Goal: Find specific page/section: Find specific page/section

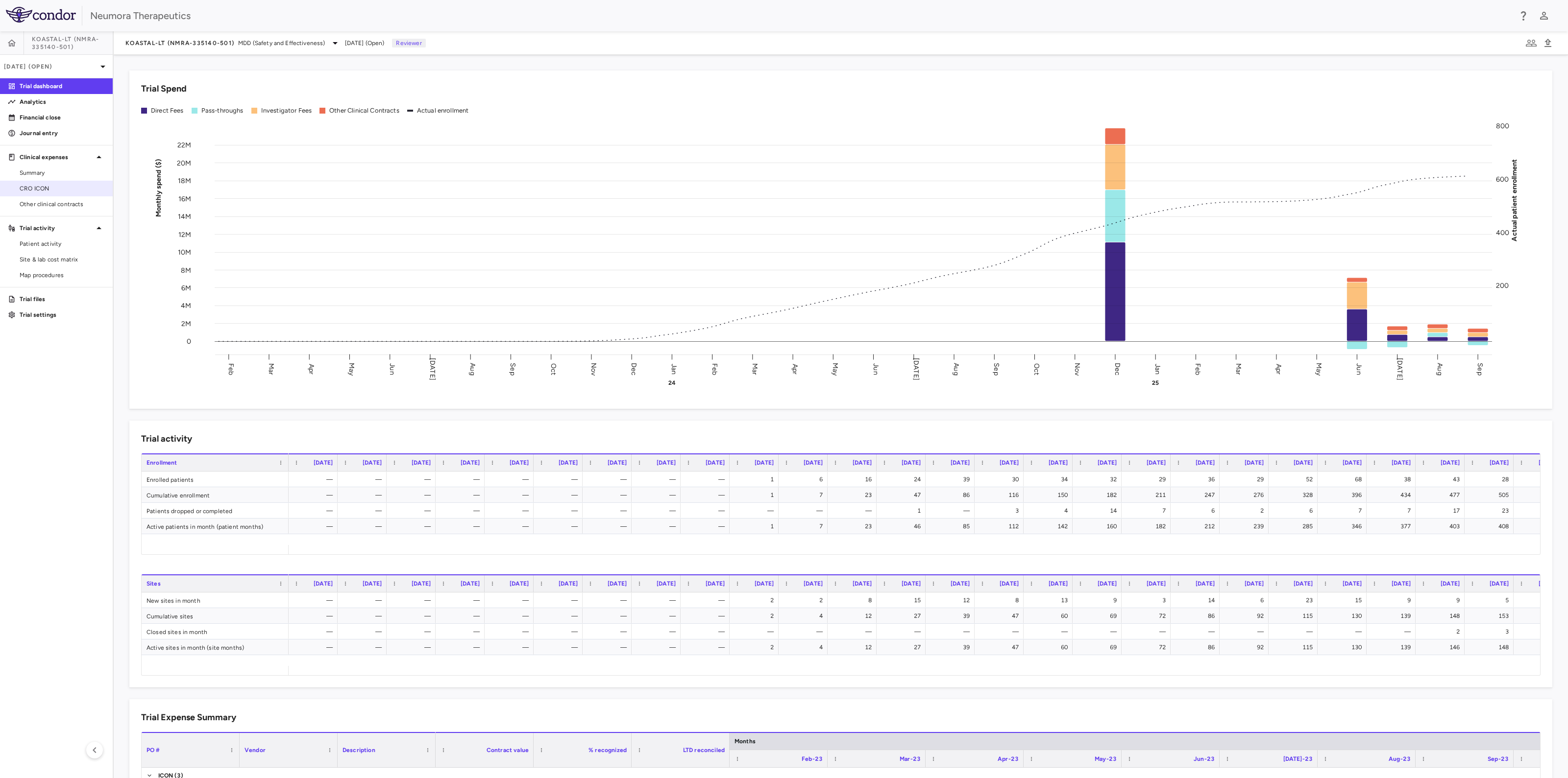
click at [34, 188] on span "CRO ICON" at bounding box center [62, 189] width 86 height 9
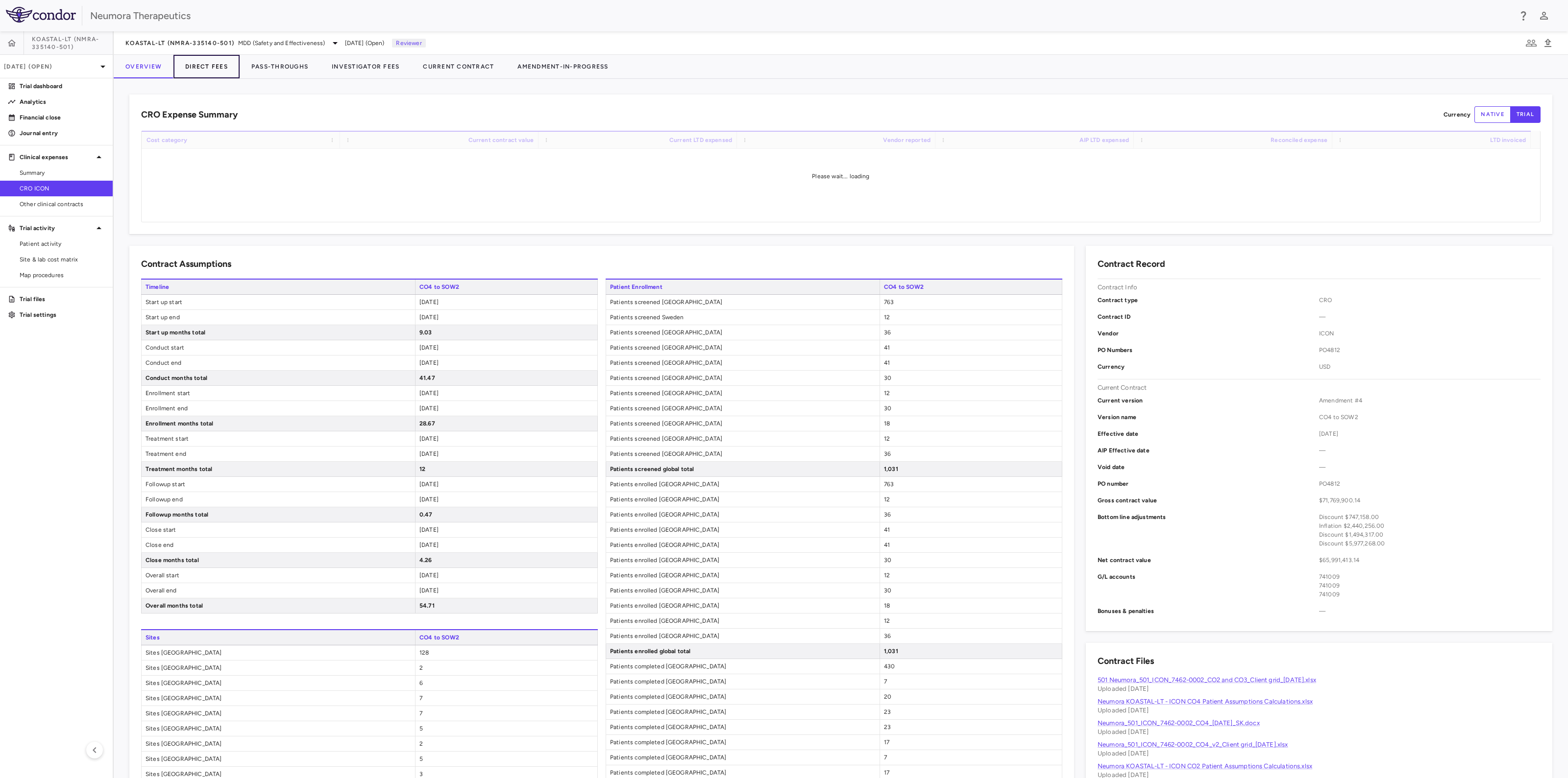
drag, startPoint x: 213, startPoint y: 62, endPoint x: 211, endPoint y: 76, distance: 14.1
click at [213, 64] on button "Direct Fees" at bounding box center [206, 66] width 66 height 23
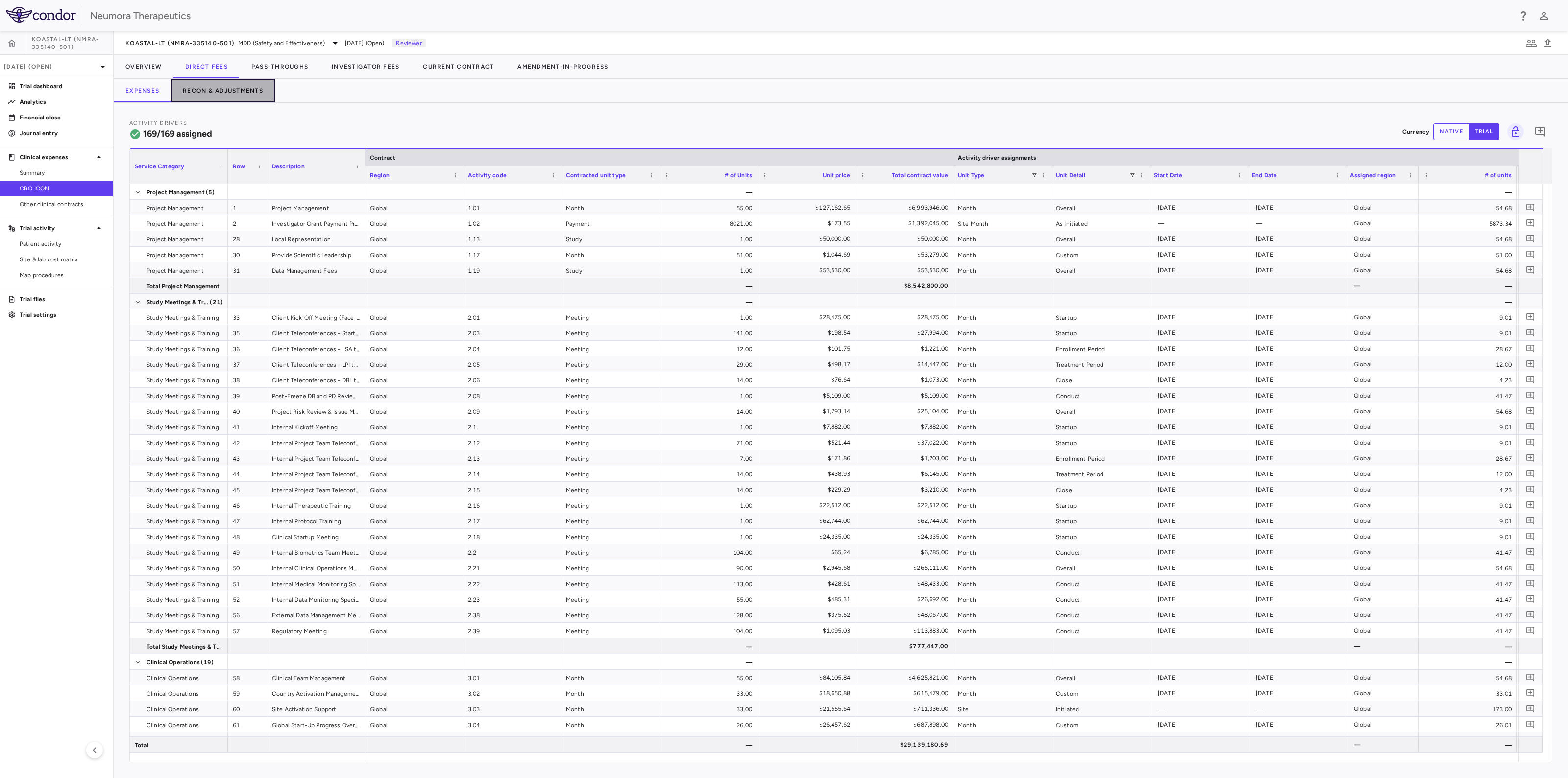
click at [249, 93] on button "Recon & Adjustments" at bounding box center [223, 90] width 104 height 23
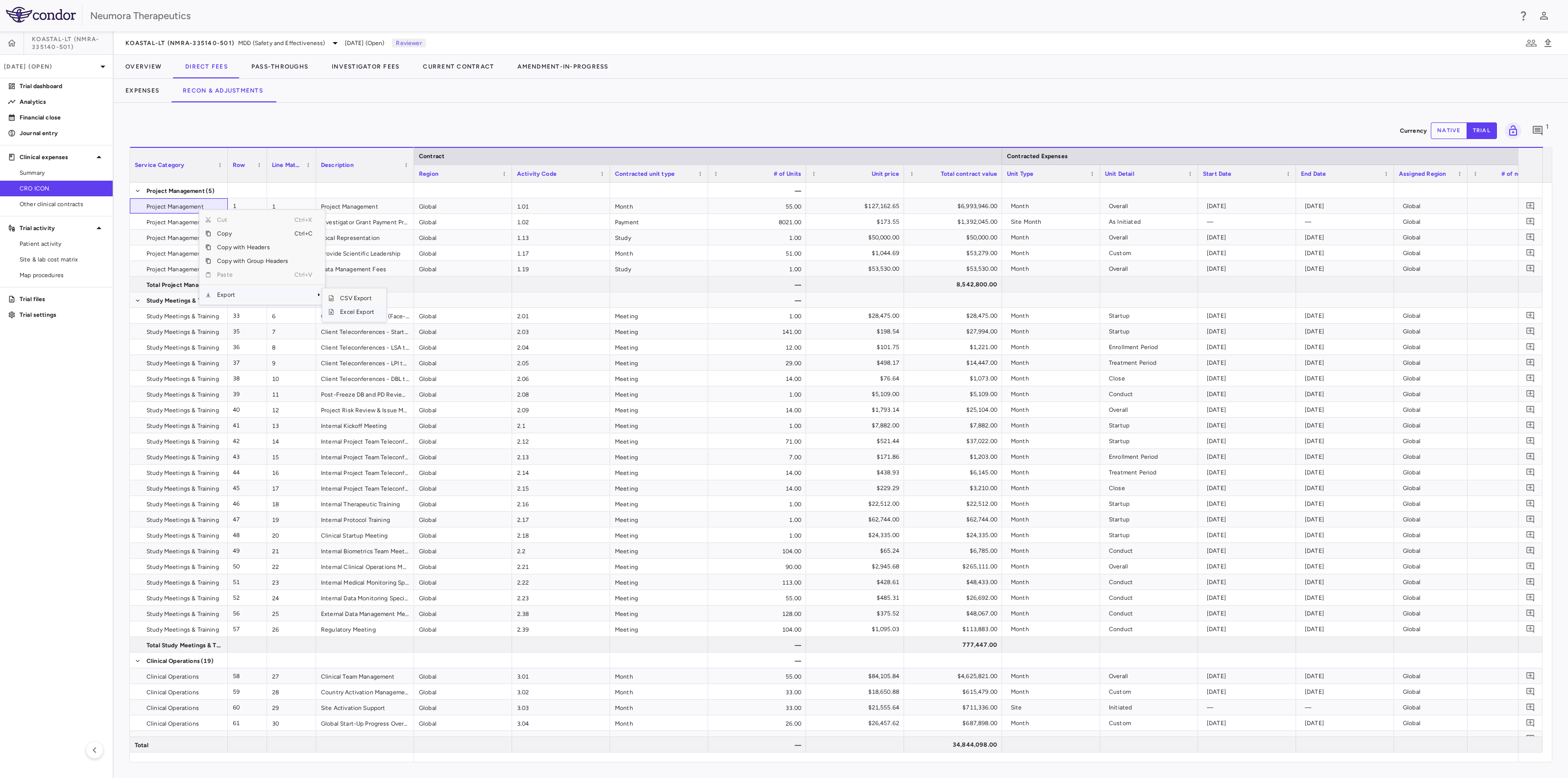
click at [367, 310] on span "Excel Export" at bounding box center [357, 312] width 46 height 14
click at [282, 66] on button "Pass-Throughs" at bounding box center [280, 66] width 81 height 23
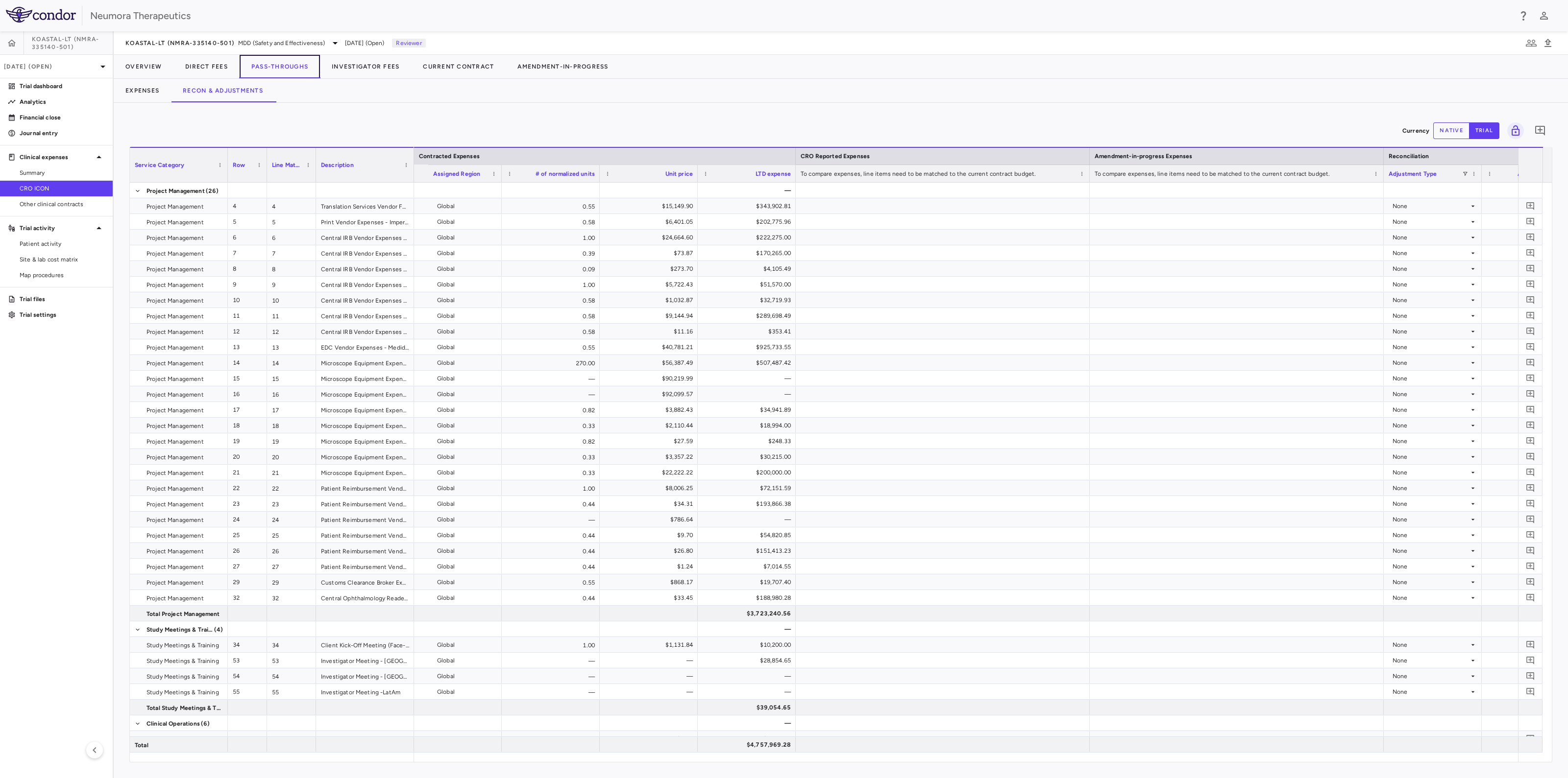
scroll to position [0, 1125]
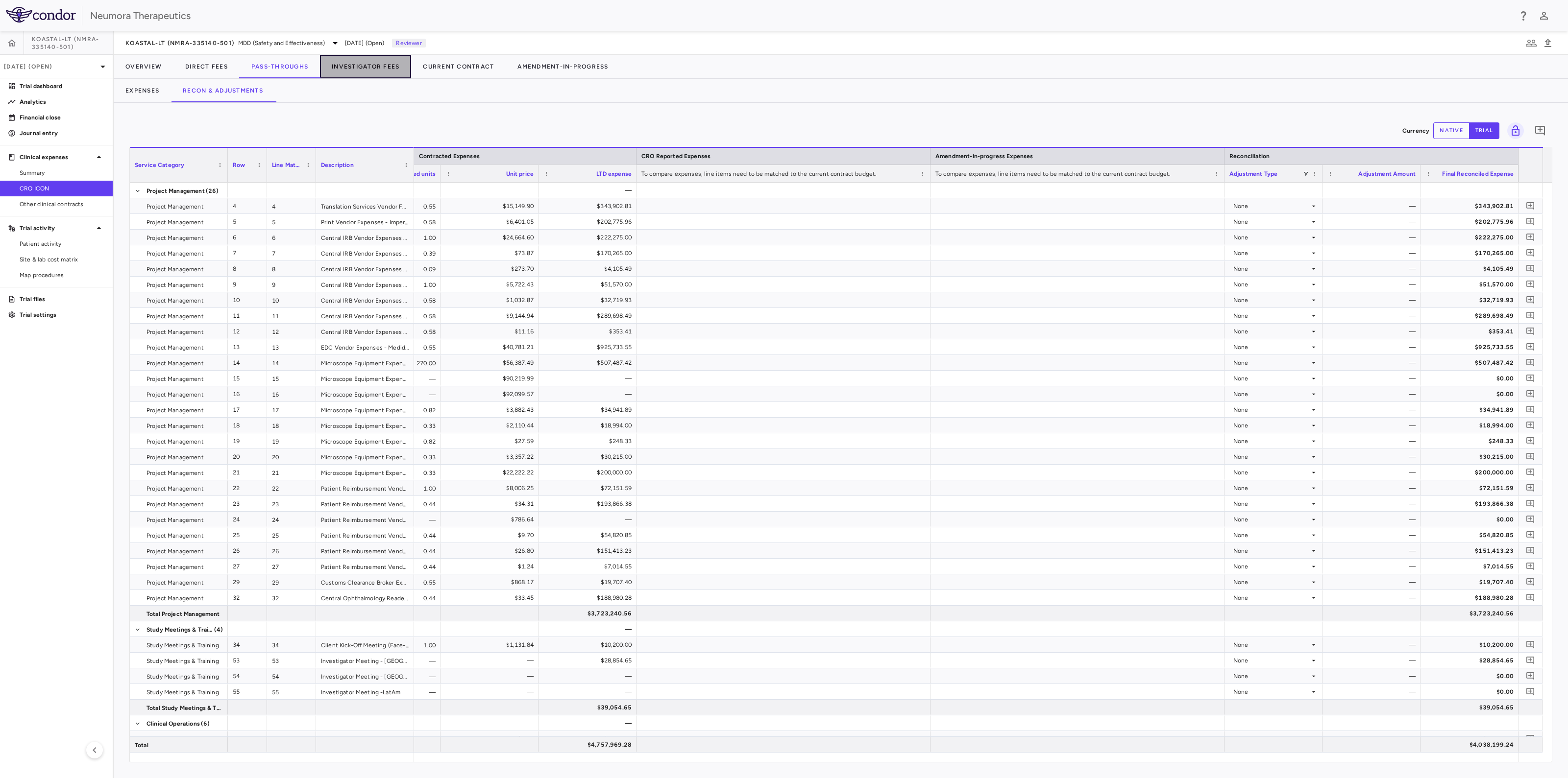
click at [363, 66] on button "Investigator Fees" at bounding box center [365, 66] width 91 height 23
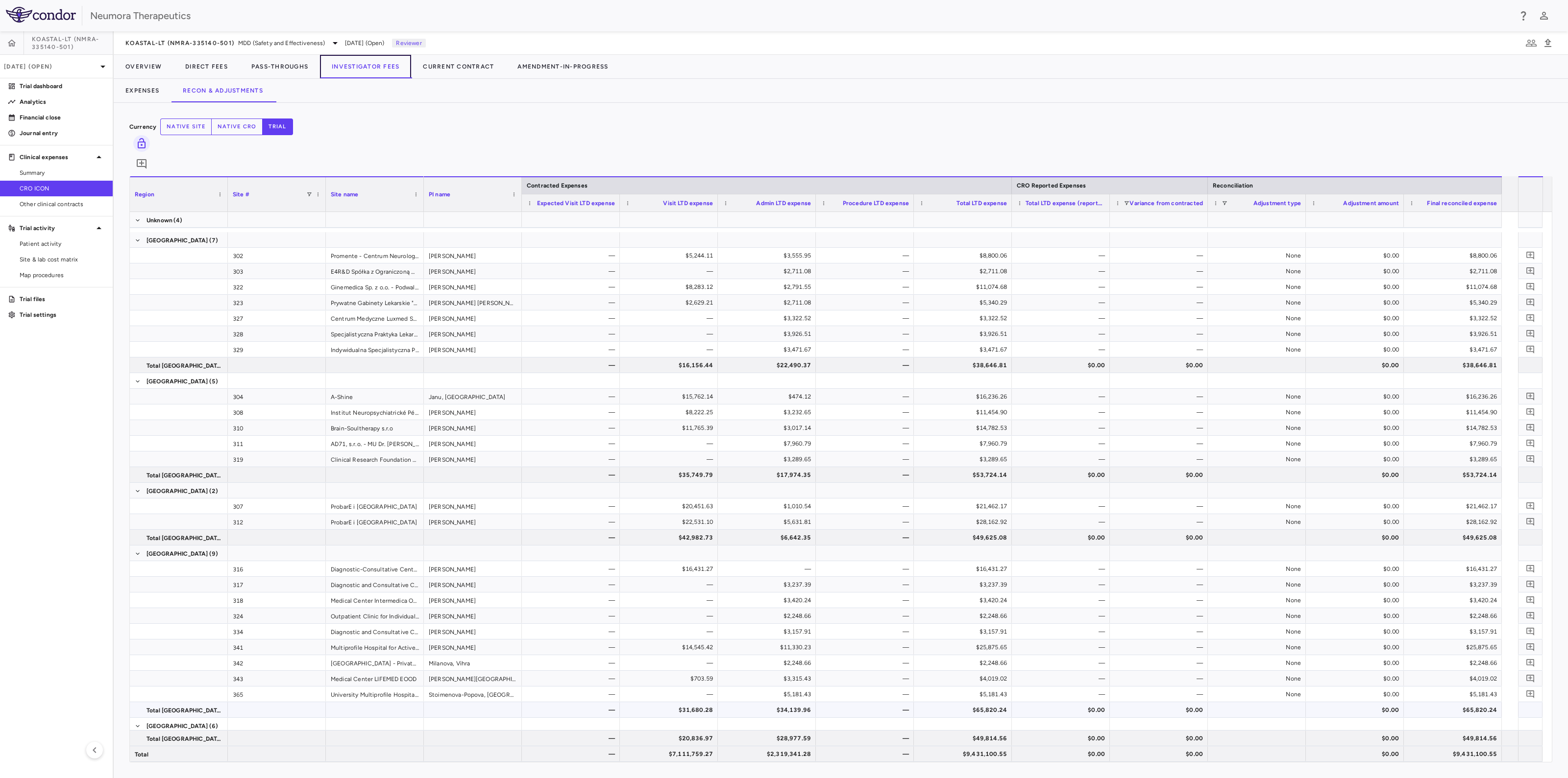
scroll to position [2716, 0]
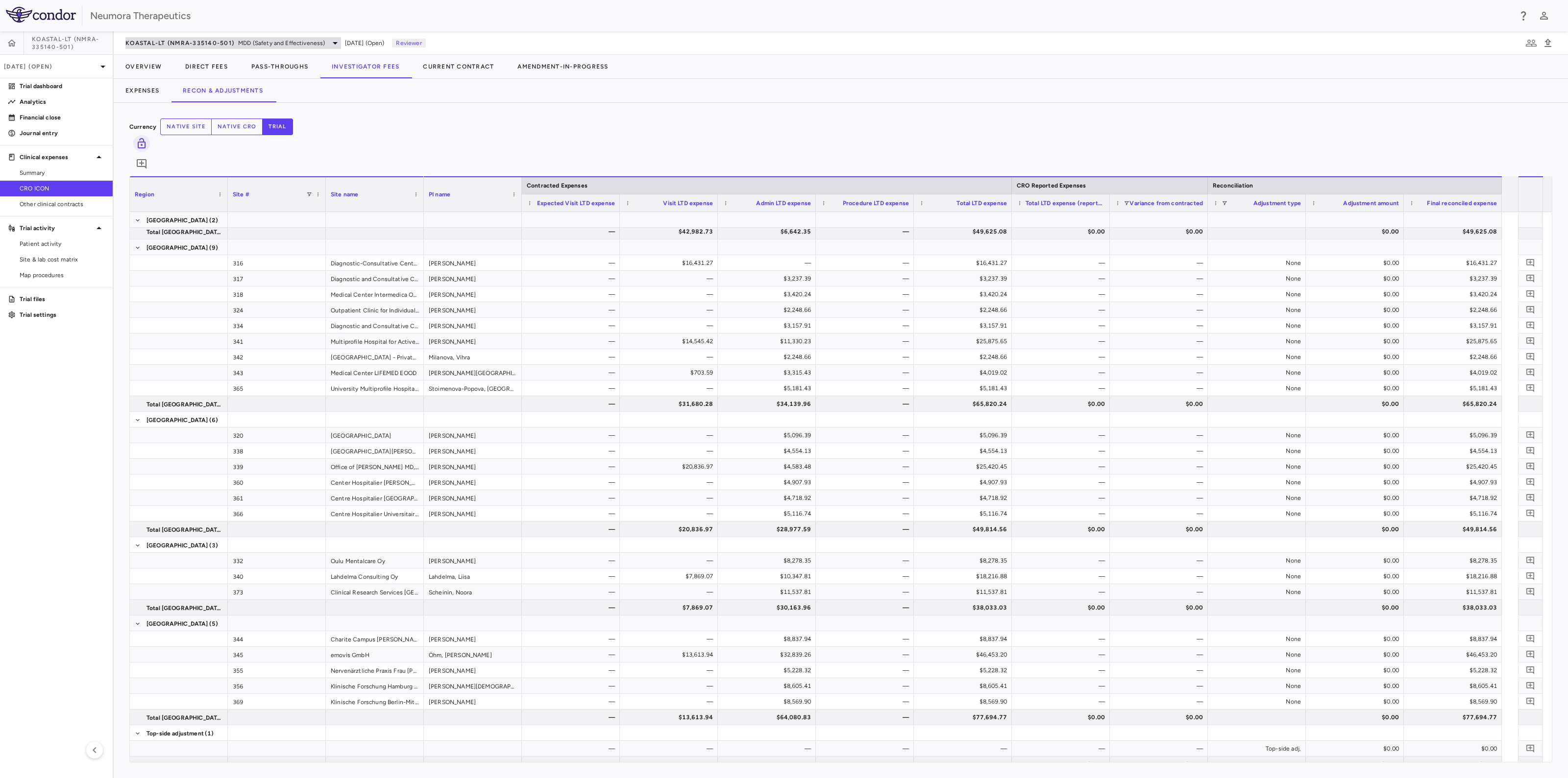
click at [297, 40] on span "MDD (Safety and Effectiveness)" at bounding box center [281, 42] width 87 height 9
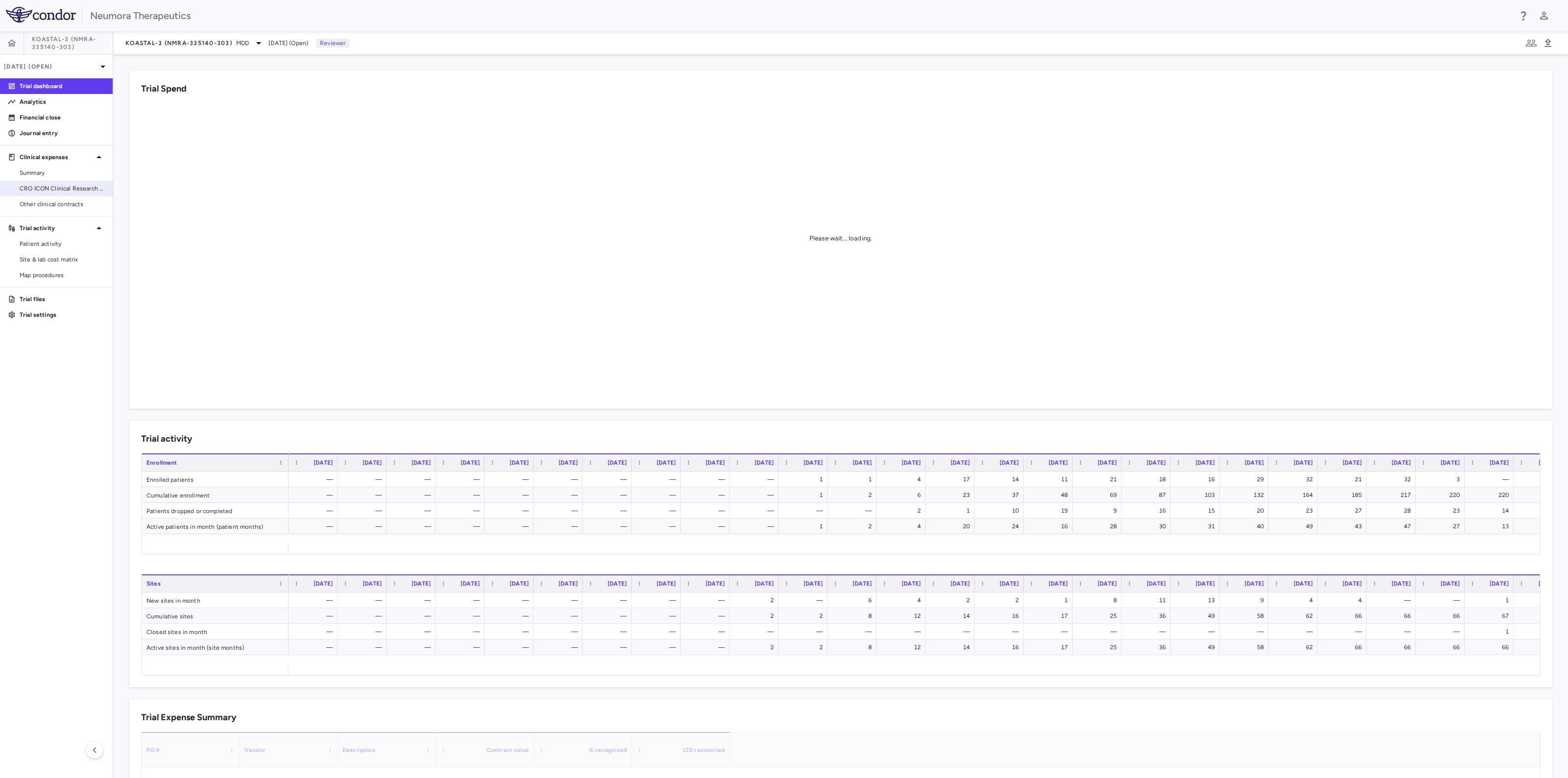
click at [66, 188] on span "CRO ICON Clinical Research Limited" at bounding box center [62, 189] width 86 height 9
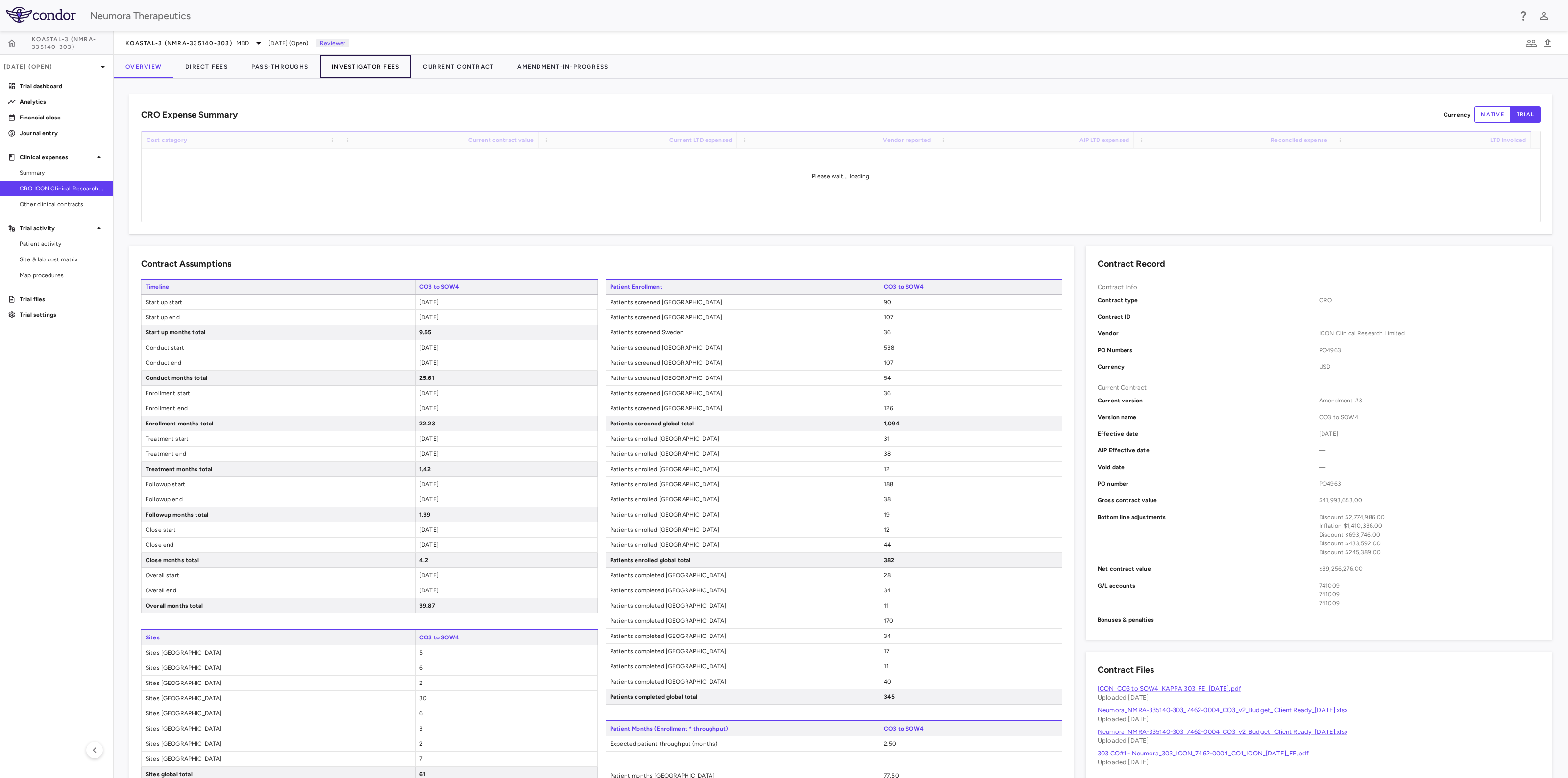
click at [368, 67] on button "Investigator Fees" at bounding box center [365, 66] width 91 height 23
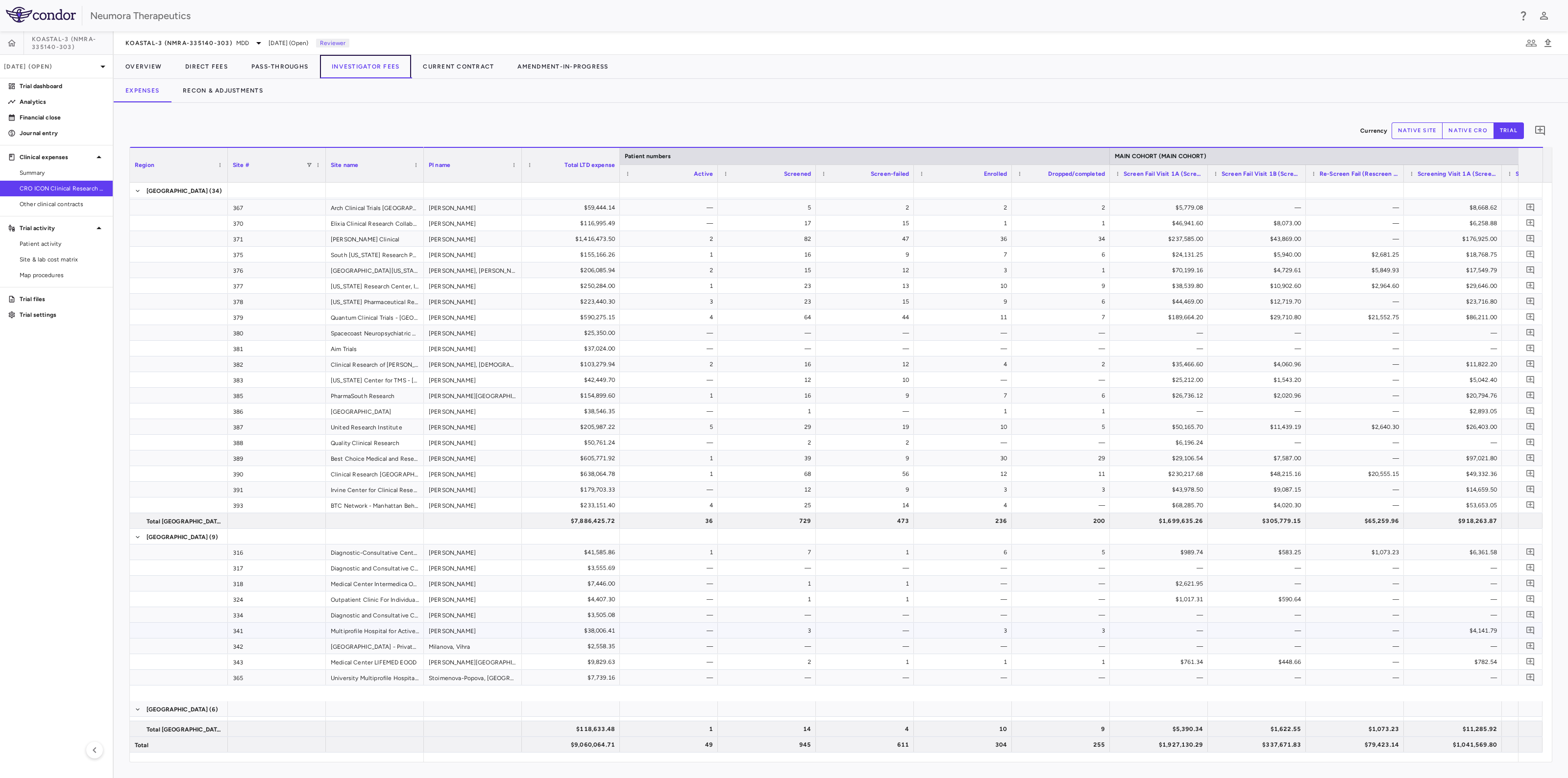
scroll to position [487, 0]
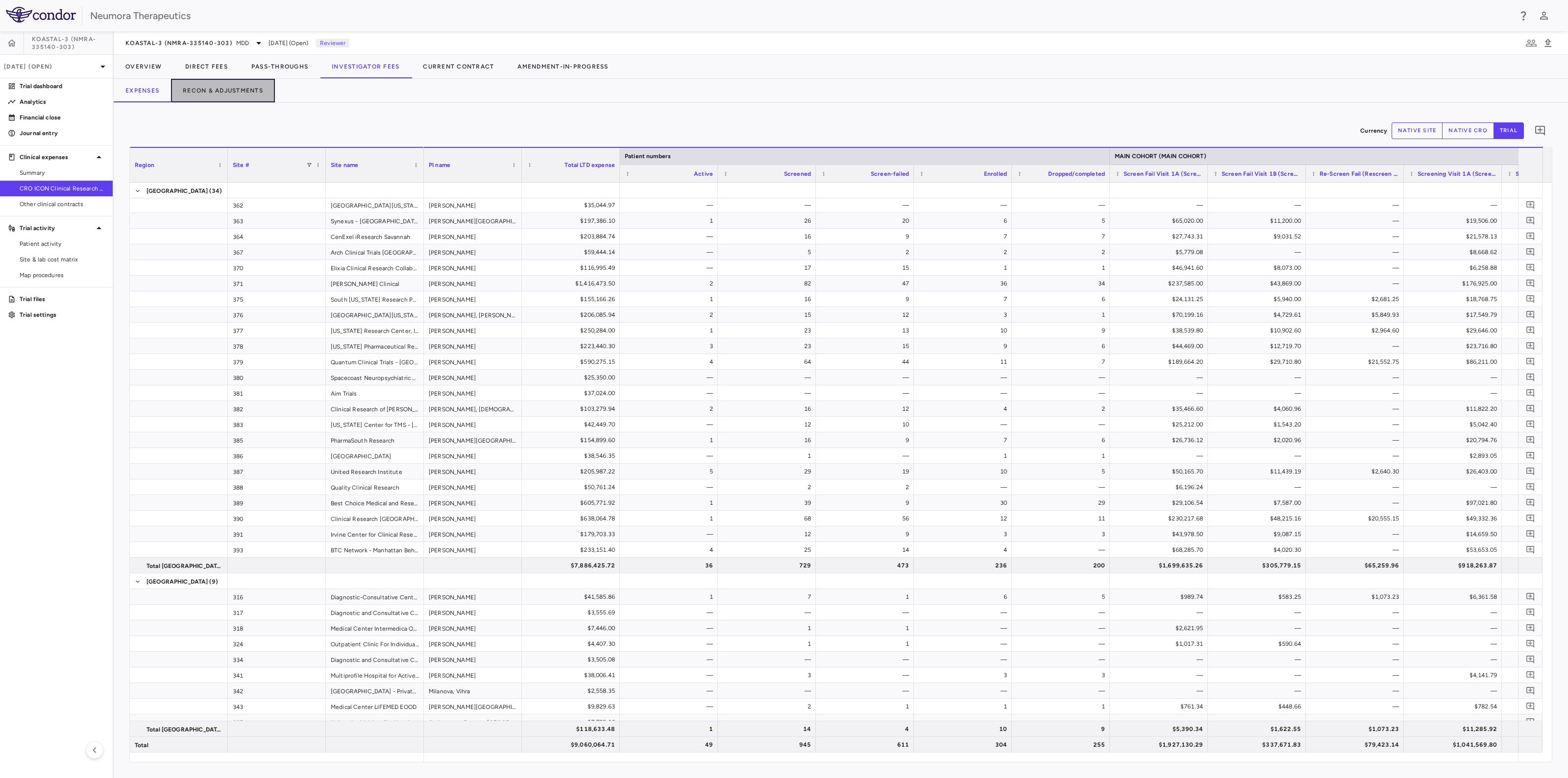
drag, startPoint x: 216, startPoint y: 88, endPoint x: 415, endPoint y: 117, distance: 201.1
click at [217, 89] on button "Recon & Adjustments" at bounding box center [223, 90] width 104 height 23
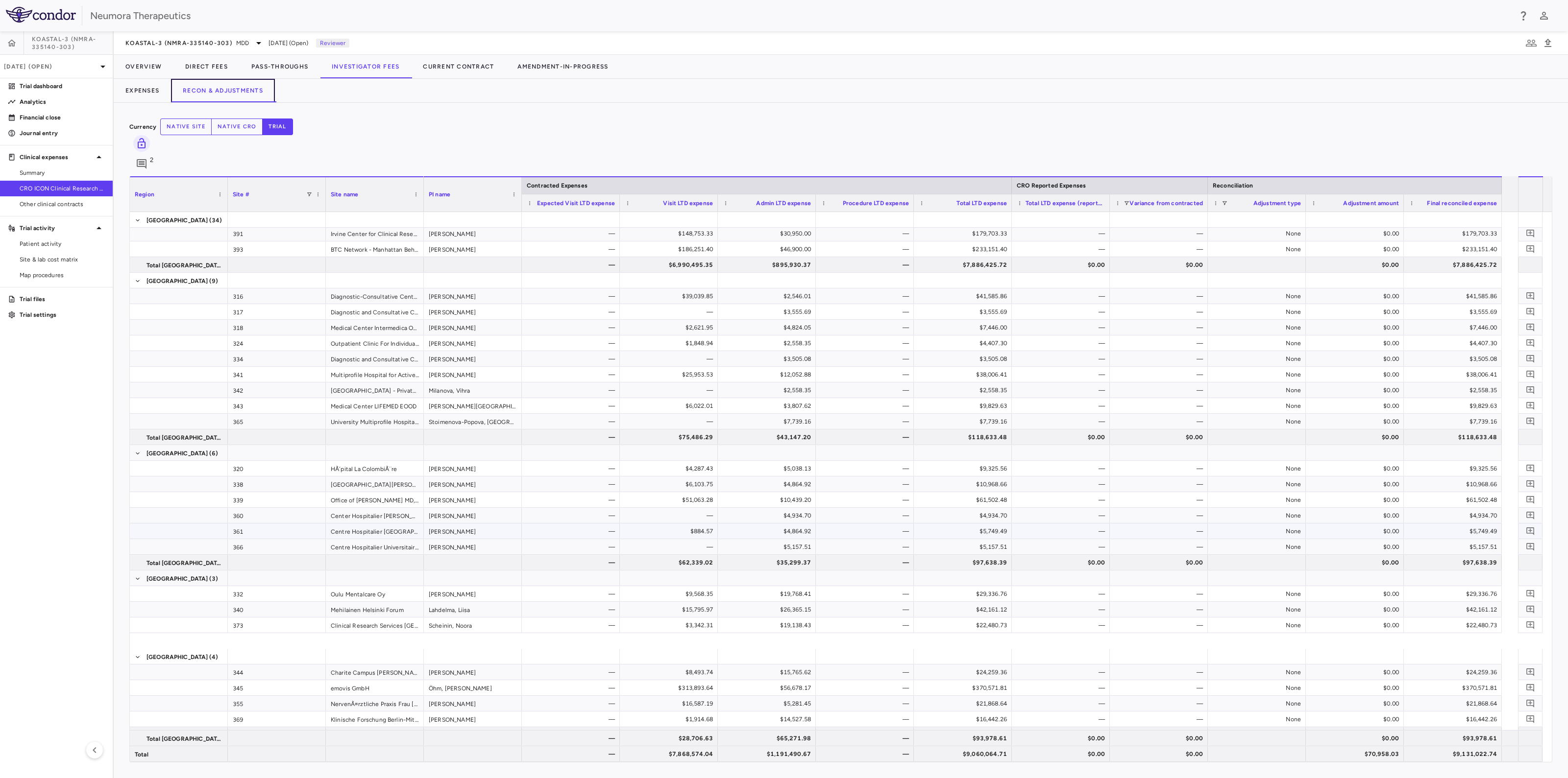
scroll to position [835, 0]
